Goal: Task Accomplishment & Management: Use online tool/utility

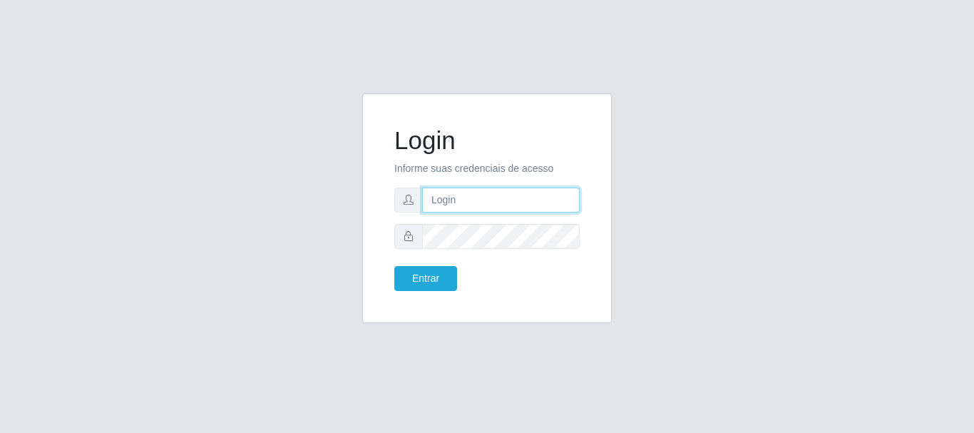
click at [468, 189] on input "text" at bounding box center [501, 200] width 158 height 25
type input "[EMAIL_ADDRESS][DOMAIN_NAME]"
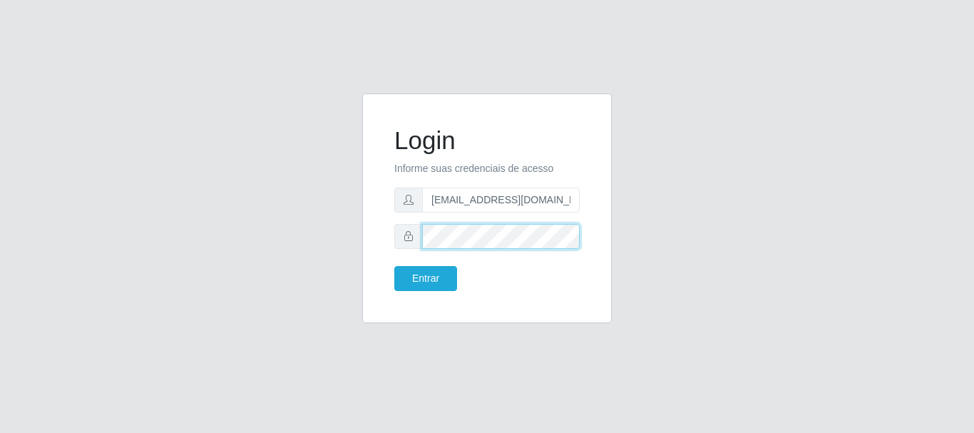
click at [394, 266] on button "Entrar" at bounding box center [425, 278] width 63 height 25
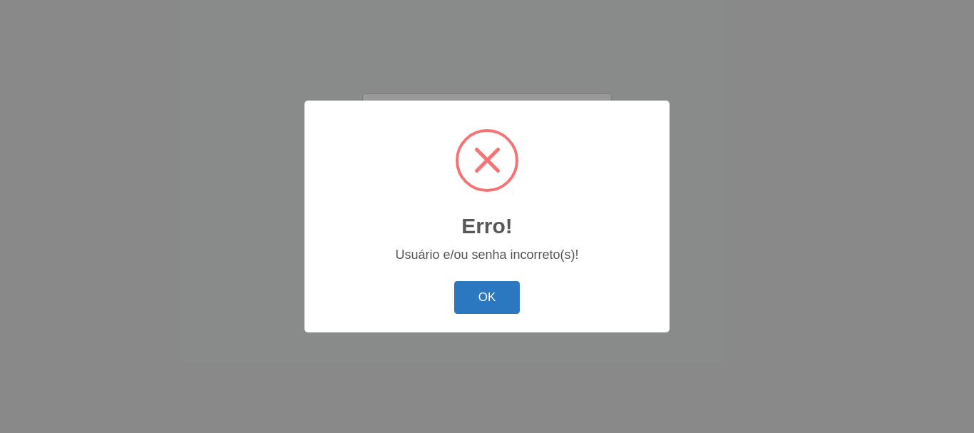
click at [489, 301] on button "OK" at bounding box center [487, 298] width 66 height 34
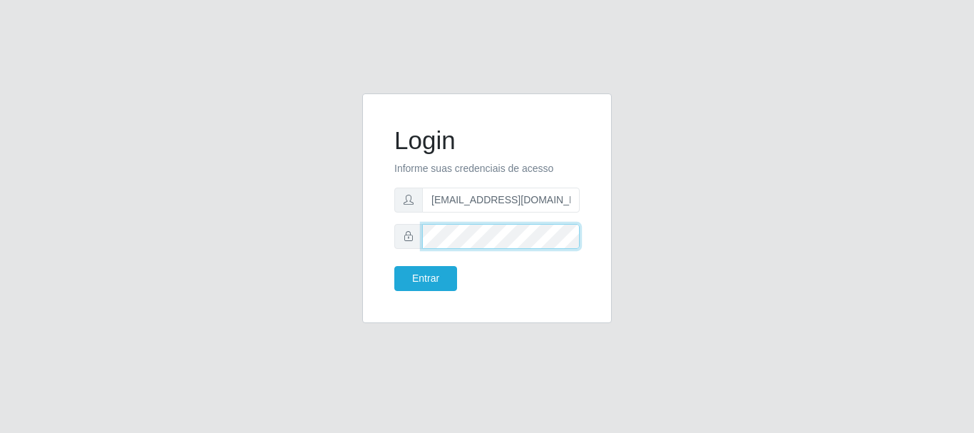
click at [394, 266] on button "Entrar" at bounding box center [425, 278] width 63 height 25
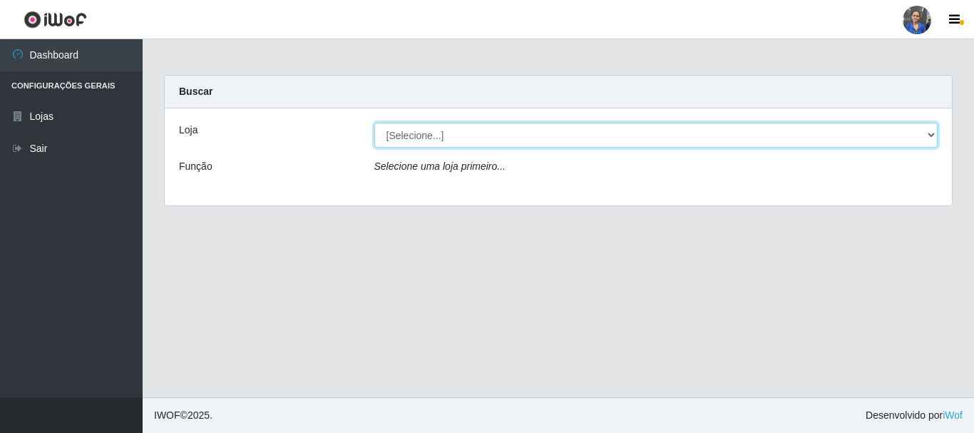
click at [931, 139] on select "[Selecione...] SuperFácil Atacado - Rodoviária" at bounding box center [656, 135] width 564 height 25
select select "400"
click at [374, 123] on select "[Selecione...] SuperFácil Atacado - Rodoviária" at bounding box center [656, 135] width 564 height 25
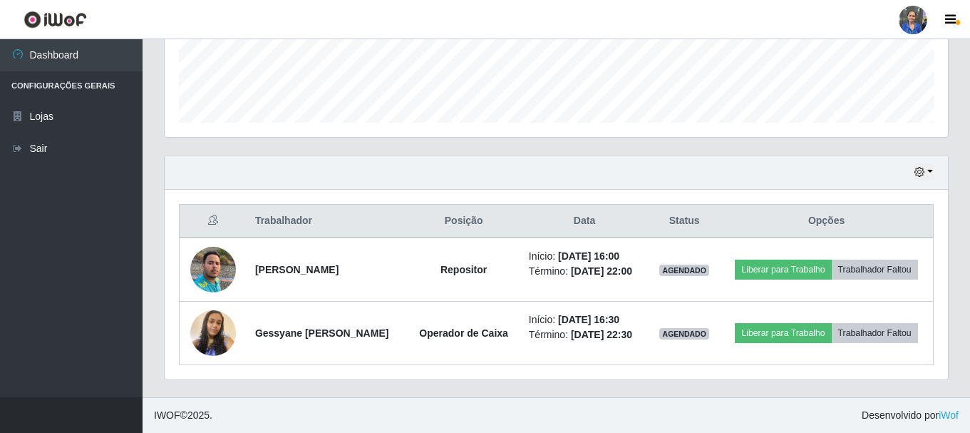
scroll to position [409, 0]
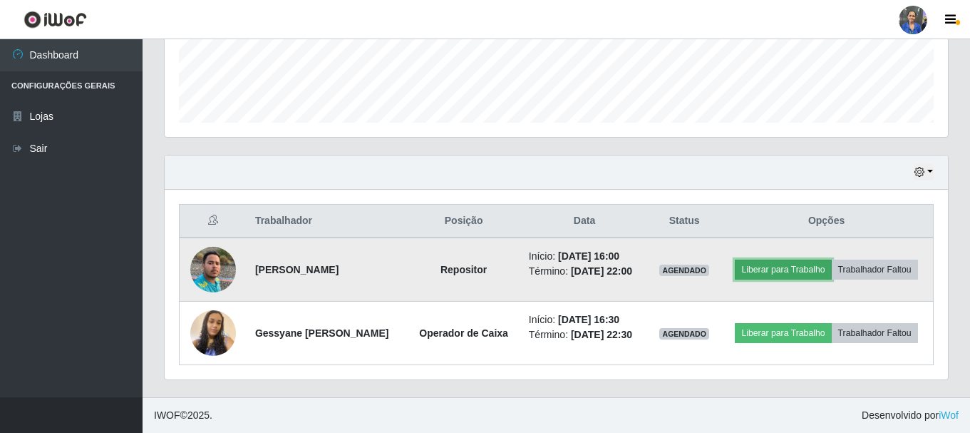
click at [831, 260] on button "Liberar para Trabalho" at bounding box center [783, 270] width 96 height 20
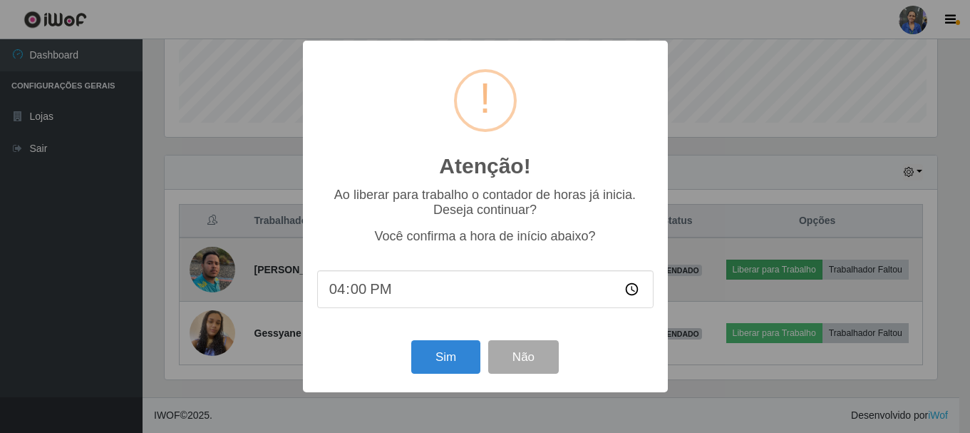
scroll to position [296, 777]
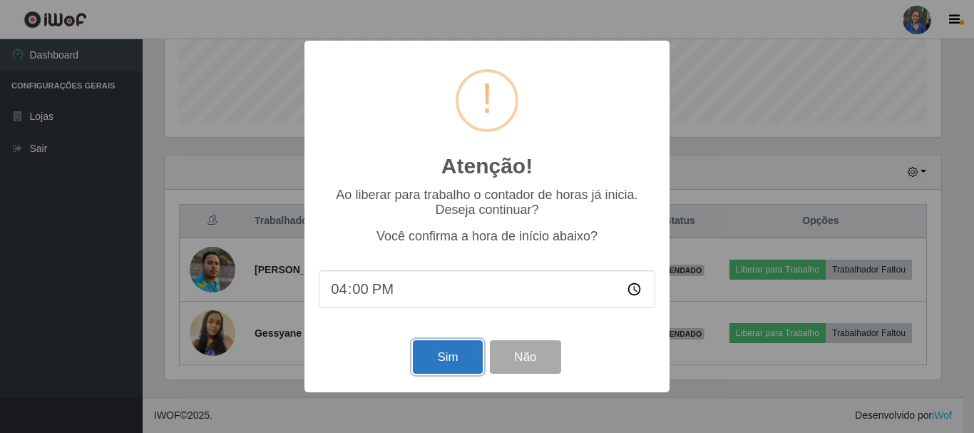
click at [451, 364] on button "Sim" at bounding box center [447, 357] width 69 height 34
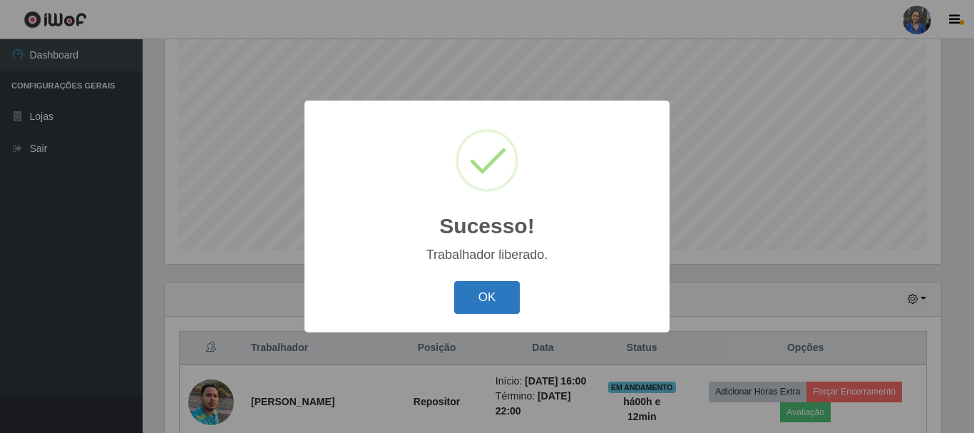
click at [504, 304] on button "OK" at bounding box center [487, 298] width 66 height 34
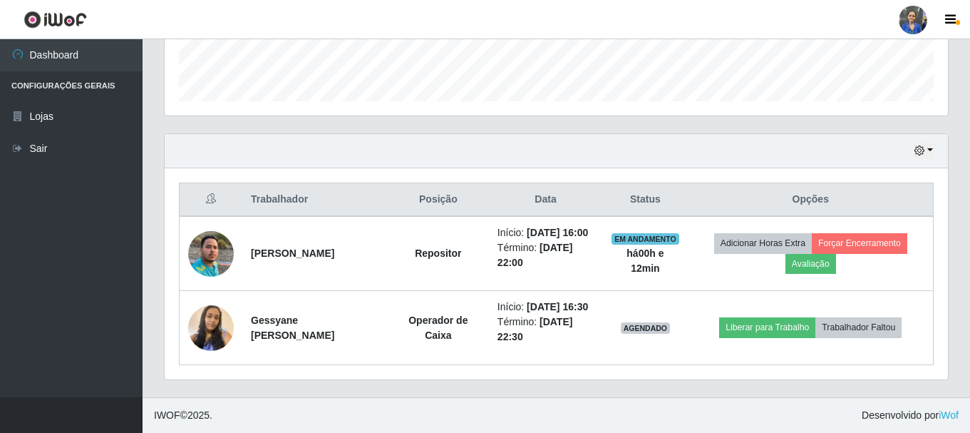
scroll to position [439, 0]
